Goal: Information Seeking & Learning: Learn about a topic

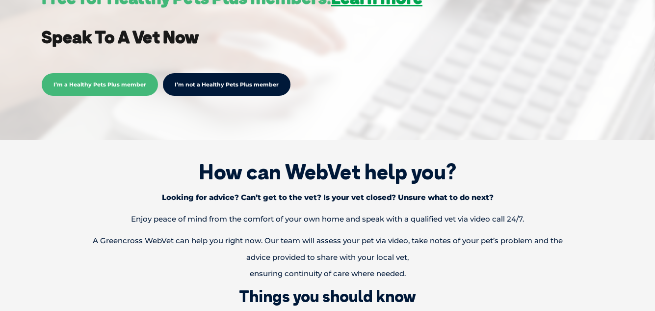
scroll to position [147, 0]
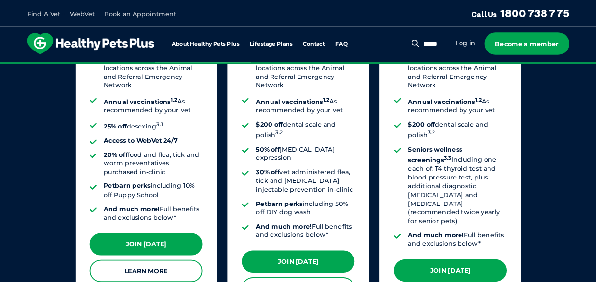
scroll to position [981, 0]
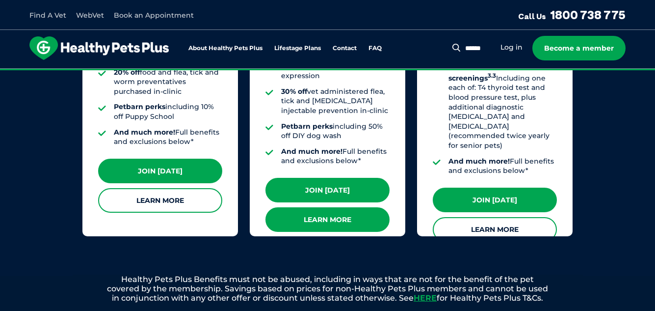
click at [331, 207] on link "Learn More" at bounding box center [327, 219] width 124 height 25
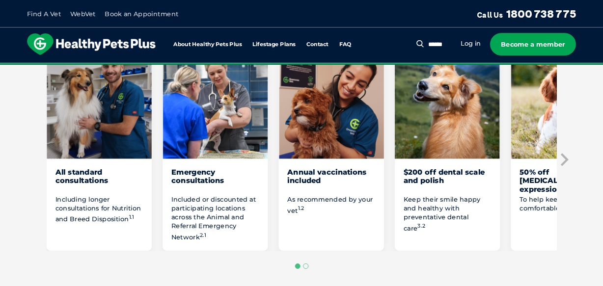
scroll to position [540, 0]
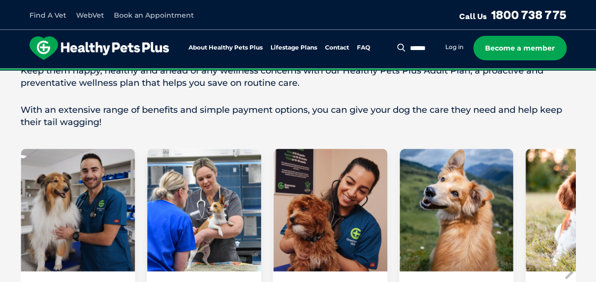
click at [526, 120] on div "Love them from their woof to their wag with Healthy Pets Plus Adult Our furry f…" at bounding box center [298, 227] width 555 height 417
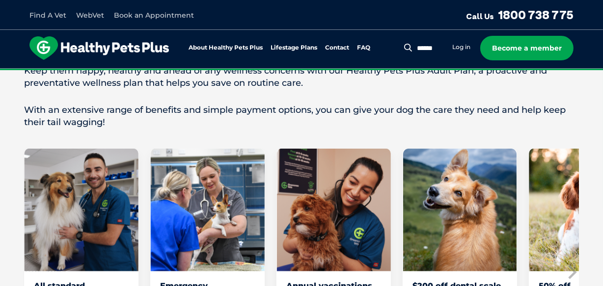
scroll to position [629, 0]
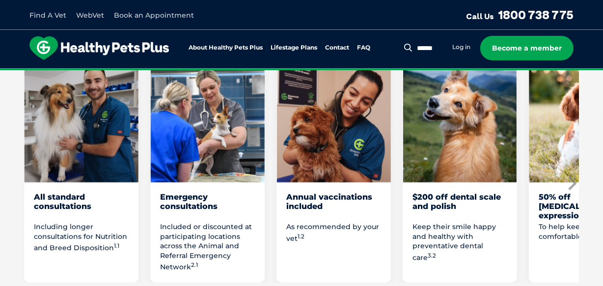
click at [579, 176] on icon "Next slide" at bounding box center [571, 183] width 15 height 15
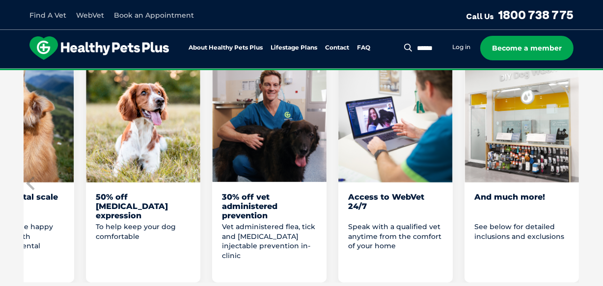
scroll to position [584, 0]
